Goal: Check status: Check status

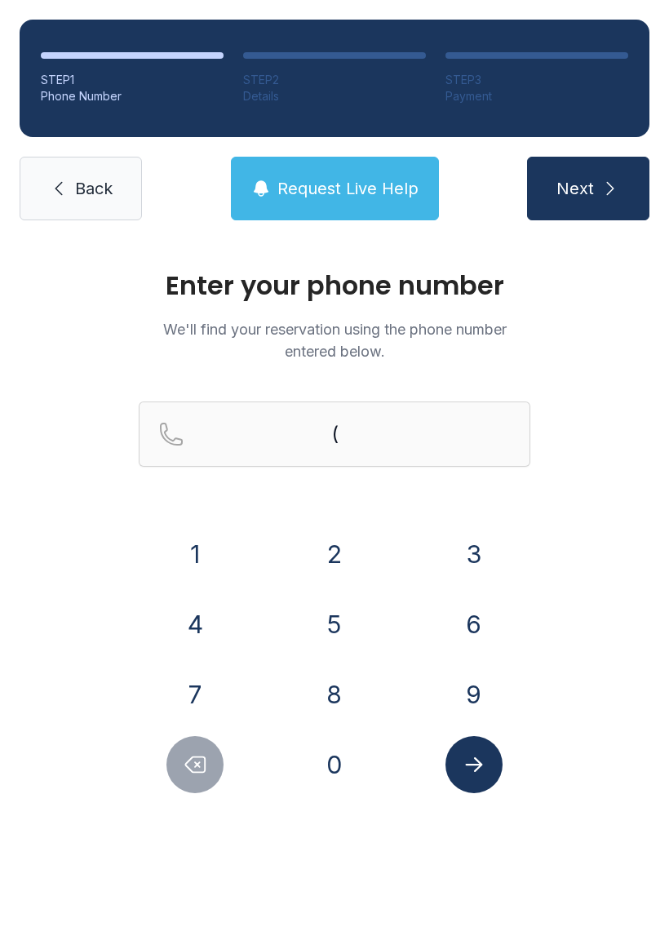
click at [462, 553] on button "3" at bounding box center [474, 554] width 57 height 57
click at [339, 629] on button "5" at bounding box center [334, 624] width 57 height 57
click at [338, 548] on button "2" at bounding box center [334, 554] width 57 height 57
click at [336, 545] on button "2" at bounding box center [334, 554] width 57 height 57
click at [459, 627] on button "6" at bounding box center [474, 624] width 57 height 57
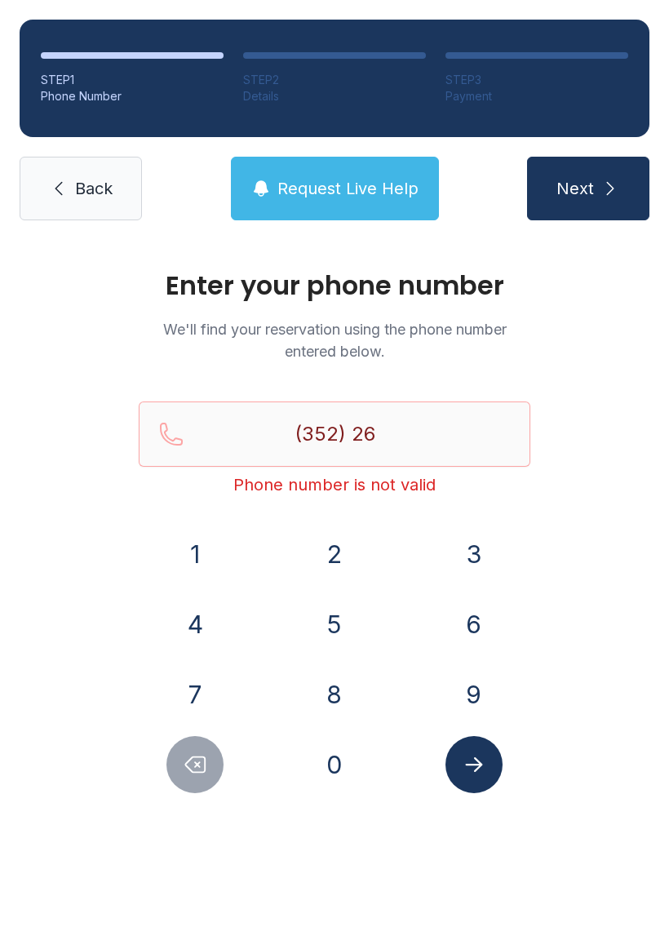
click at [348, 567] on button "2" at bounding box center [334, 554] width 57 height 57
click at [195, 565] on button "1" at bounding box center [194, 554] width 57 height 57
click at [340, 695] on button "8" at bounding box center [334, 694] width 57 height 57
click at [477, 619] on button "6" at bounding box center [474, 624] width 57 height 57
click at [485, 687] on button "9" at bounding box center [474, 694] width 57 height 57
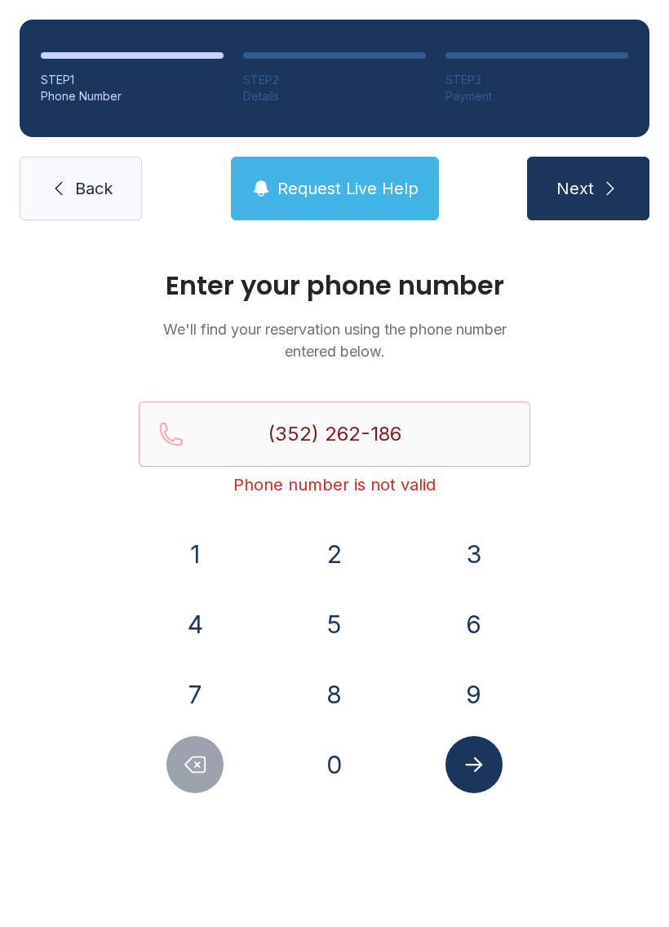
type input "[PHONE_NUMBER]"
click at [481, 773] on icon "Submit lookup form" at bounding box center [474, 764] width 24 height 24
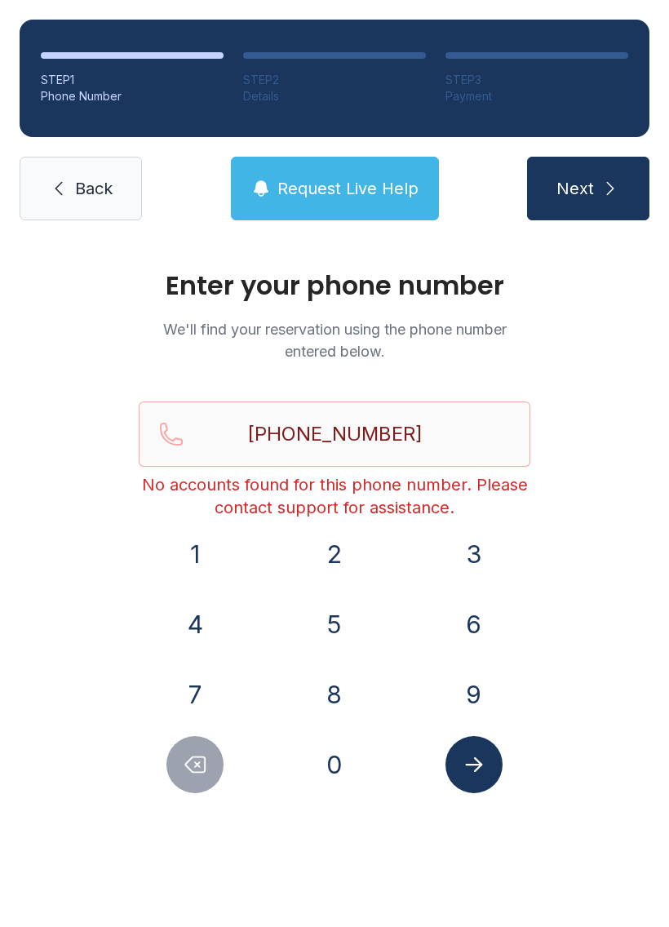
click at [367, 192] on span "Request Live Help" at bounding box center [347, 188] width 141 height 23
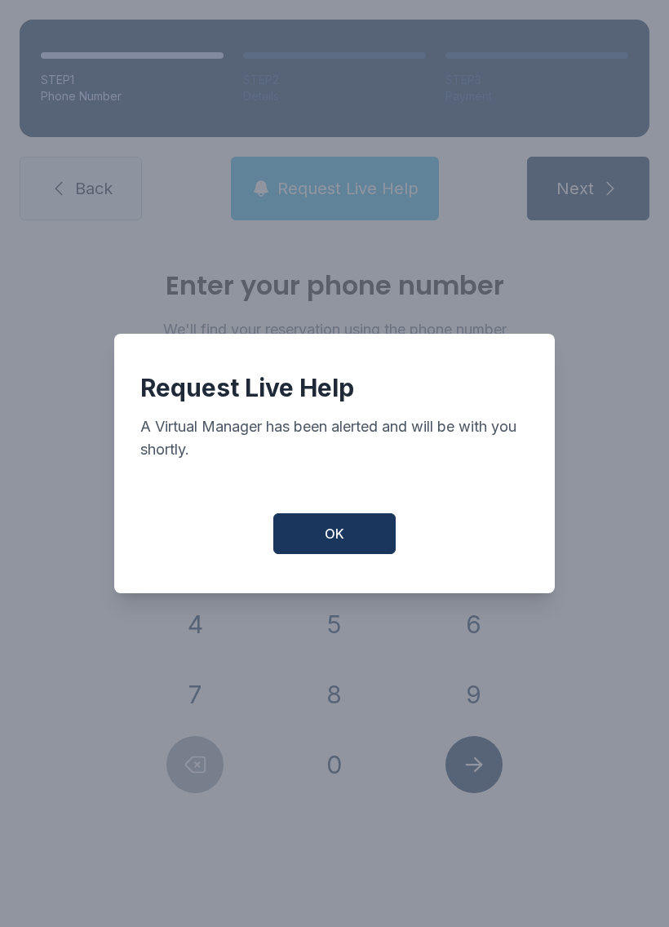
click at [342, 540] on span "OK" at bounding box center [335, 534] width 20 height 20
